Goal: Task Accomplishment & Management: Use online tool/utility

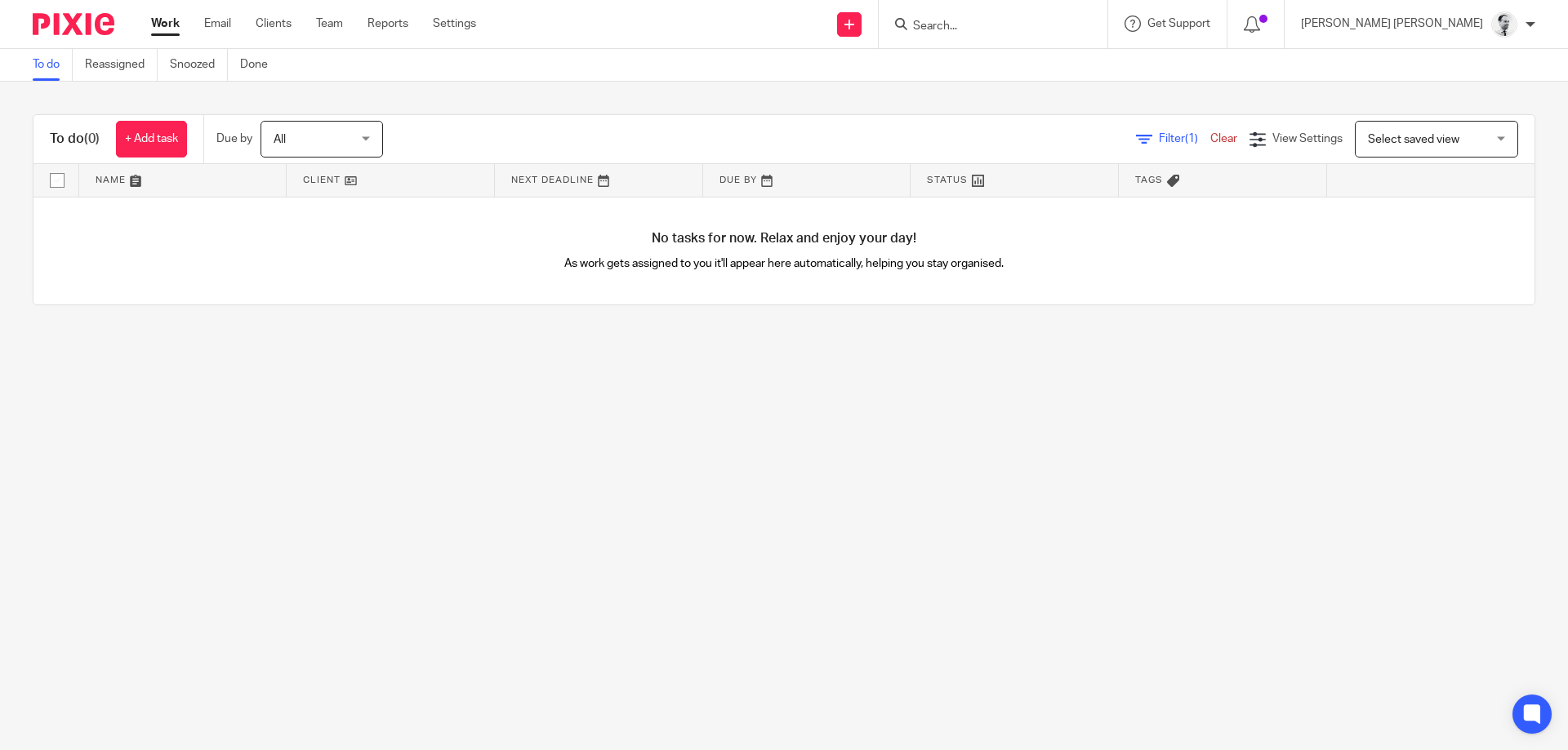
click at [1043, 29] on input "Search" at bounding box center [984, 27] width 147 height 15
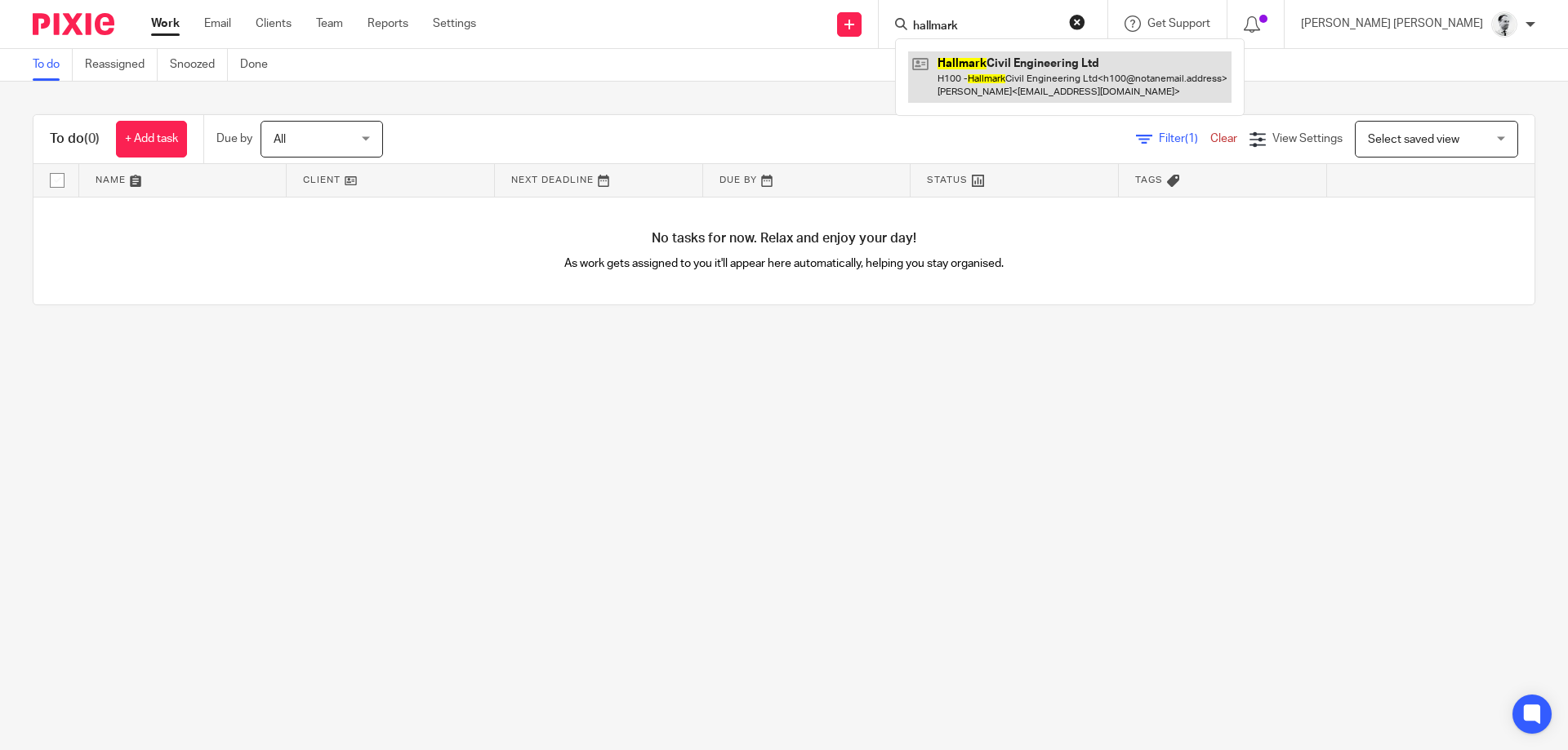
type input "hallmark"
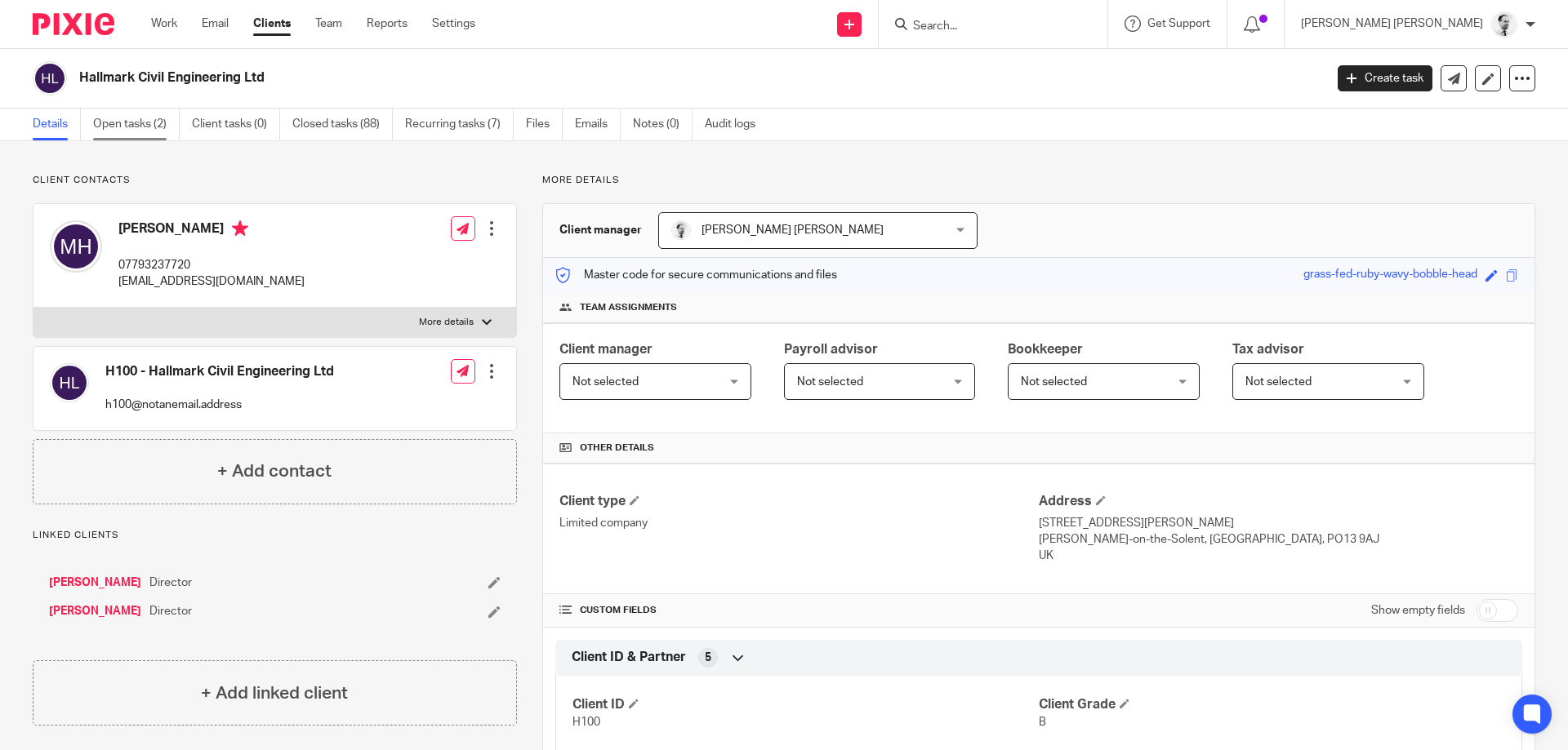
drag, startPoint x: 141, startPoint y: 130, endPoint x: 138, endPoint y: 122, distance: 8.5
click at [138, 122] on link "Open tasks (2)" at bounding box center [136, 124] width 87 height 32
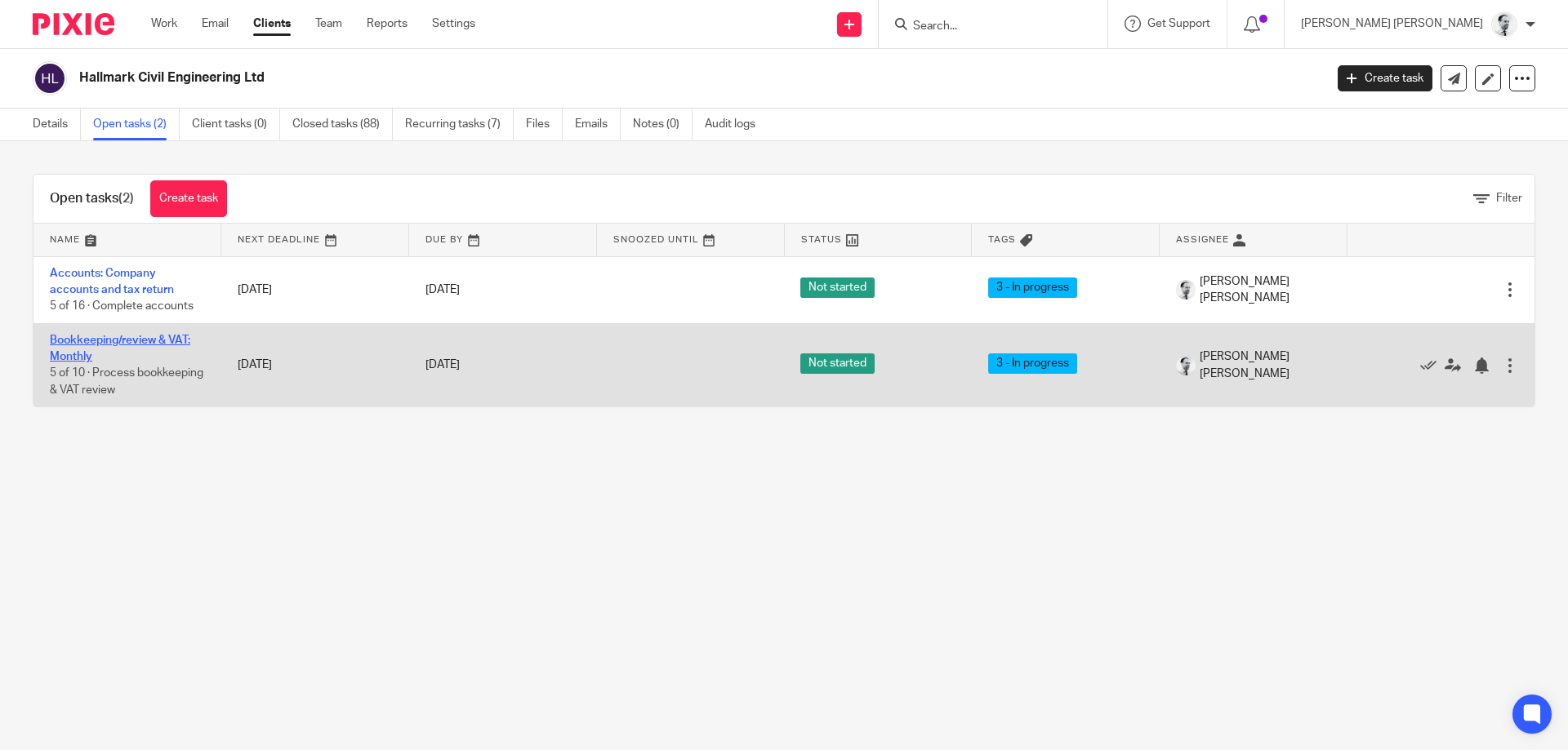
click at [124, 343] on link "Bookkeeping/review & VAT: Monthly" at bounding box center [120, 348] width 140 height 28
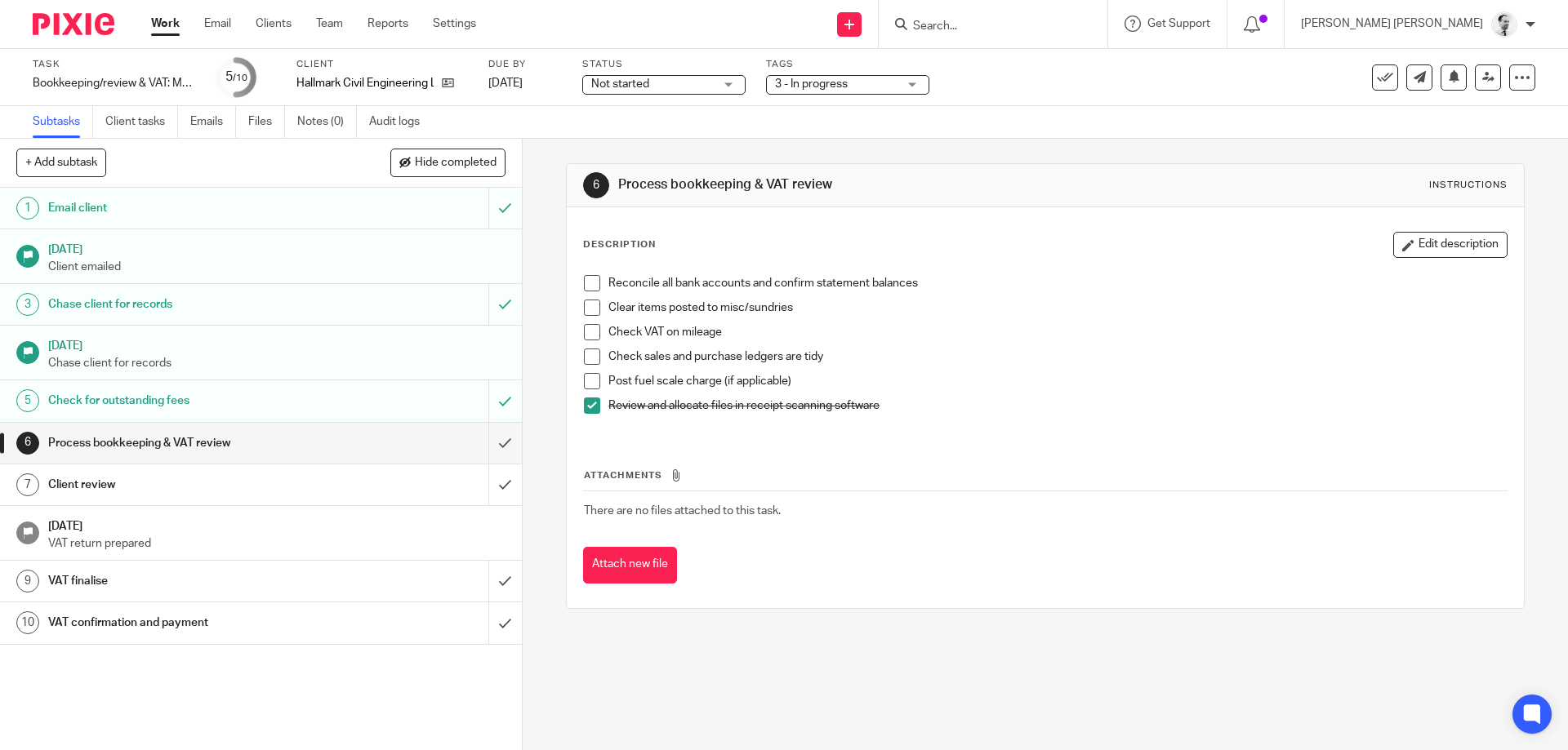
click at [593, 377] on span at bounding box center [592, 381] width 17 height 17
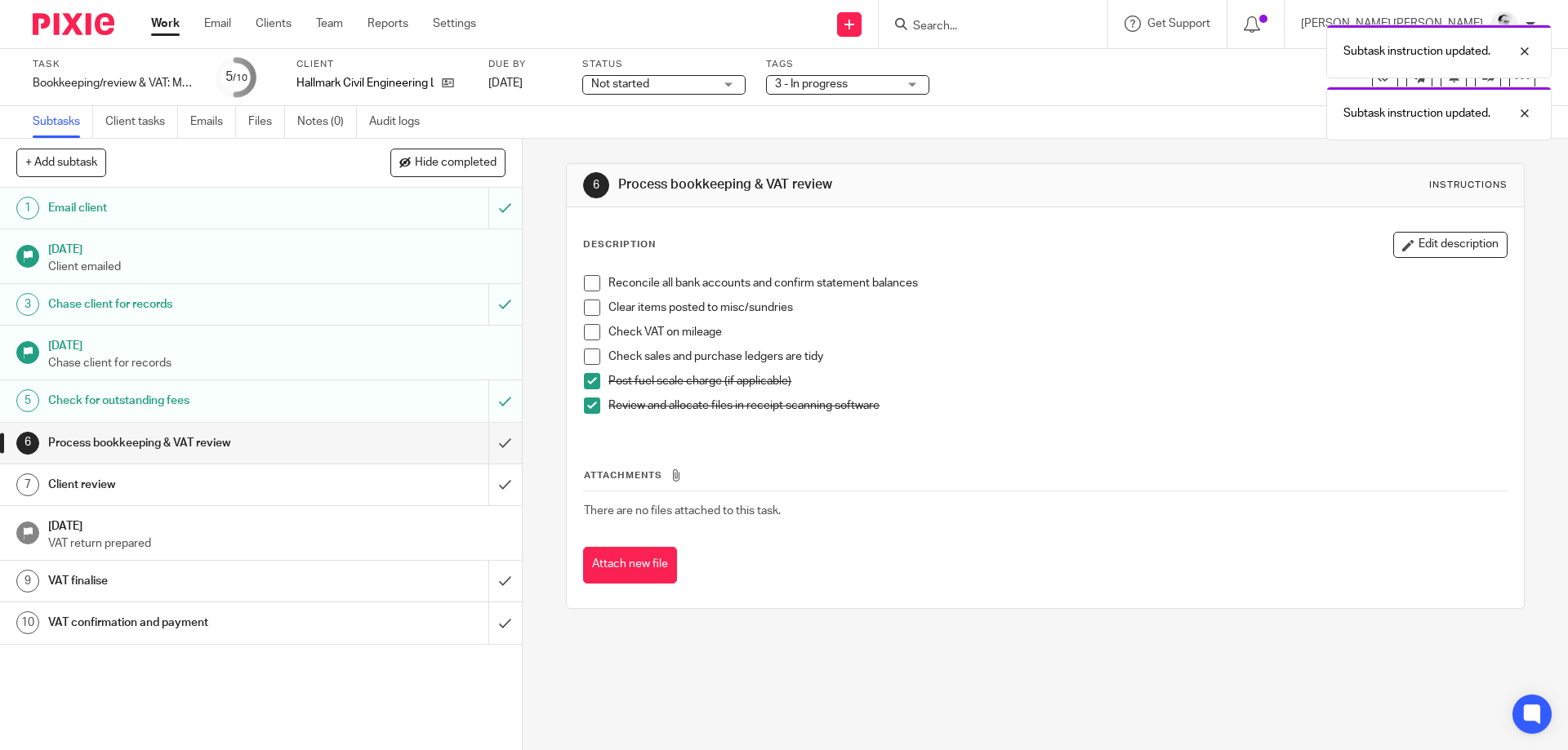
click at [594, 343] on li "Check VAT on mileage" at bounding box center [1044, 336] width 922 height 25
click at [595, 320] on li "Clear items posted to misc/sundries" at bounding box center [1044, 311] width 922 height 25
click at [595, 304] on span at bounding box center [592, 308] width 17 height 17
click at [596, 337] on span at bounding box center [592, 333] width 17 height 17
click at [589, 363] on span at bounding box center [592, 357] width 17 height 17
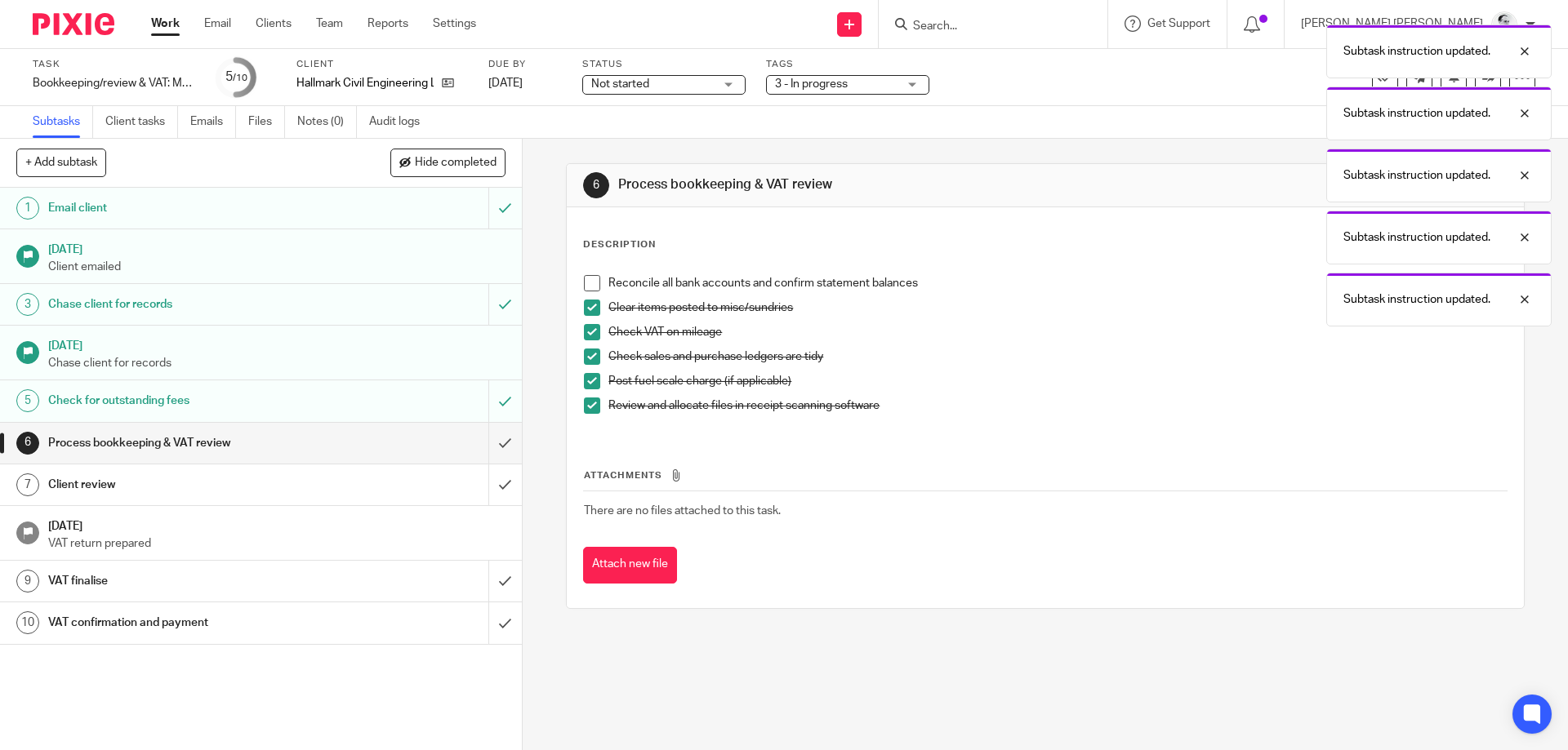
click at [590, 287] on span at bounding box center [592, 283] width 17 height 17
click at [512, 432] on input "submit" at bounding box center [261, 443] width 522 height 41
